Goal: Transaction & Acquisition: Book appointment/travel/reservation

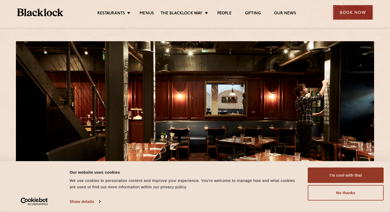
click at [346, 11] on div "Book Now" at bounding box center [353, 12] width 40 height 15
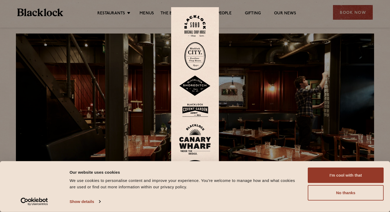
scroll to position [8, 0]
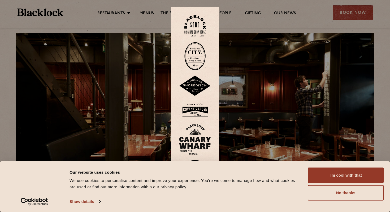
click at [196, 23] on img at bounding box center [195, 26] width 21 height 22
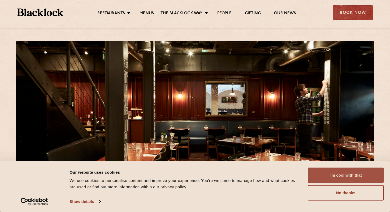
click at [345, 174] on button "I'm cool with that" at bounding box center [346, 174] width 76 height 15
